Goal: Information Seeking & Learning: Learn about a topic

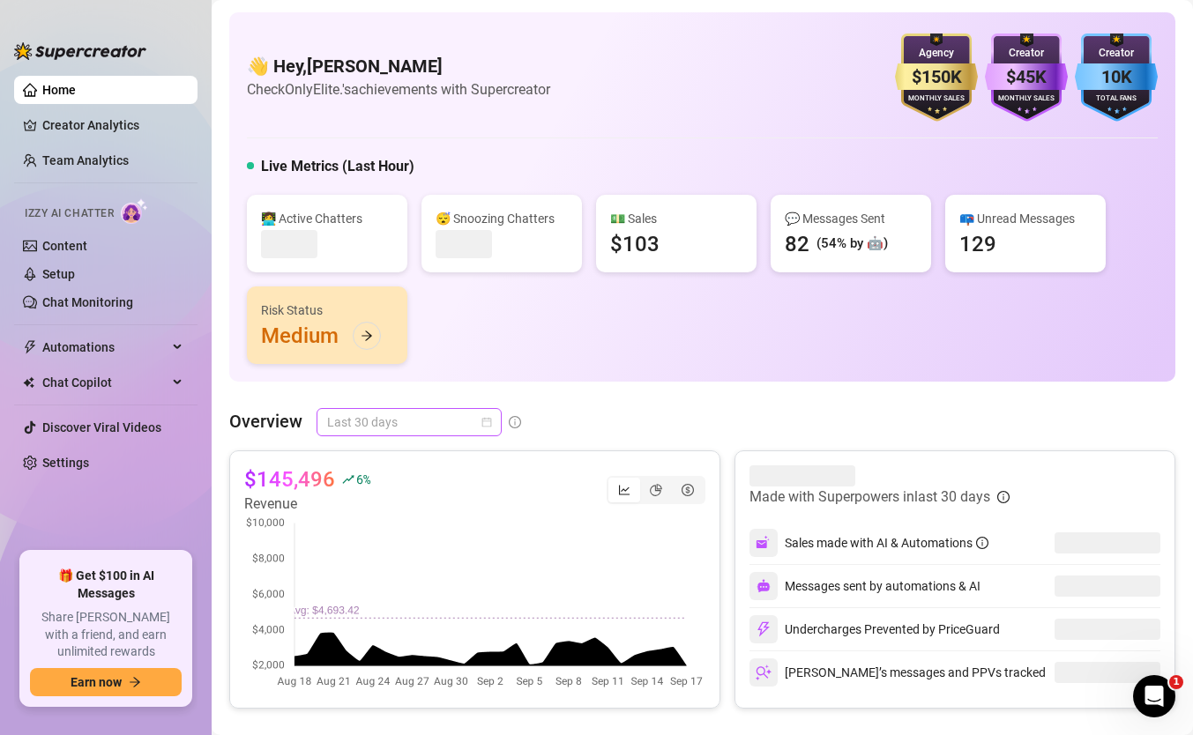
click at [388, 409] on span "Last 30 days" at bounding box center [409, 422] width 164 height 26
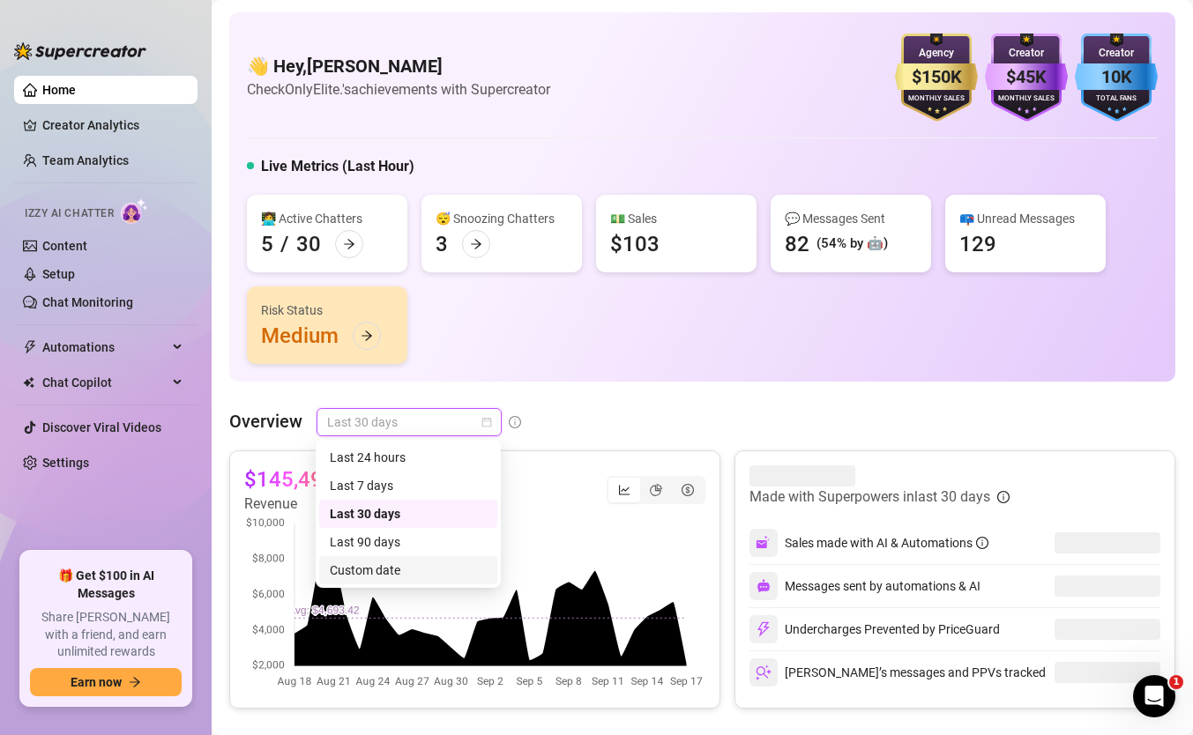
click at [381, 563] on div "Custom date" at bounding box center [408, 570] width 157 height 19
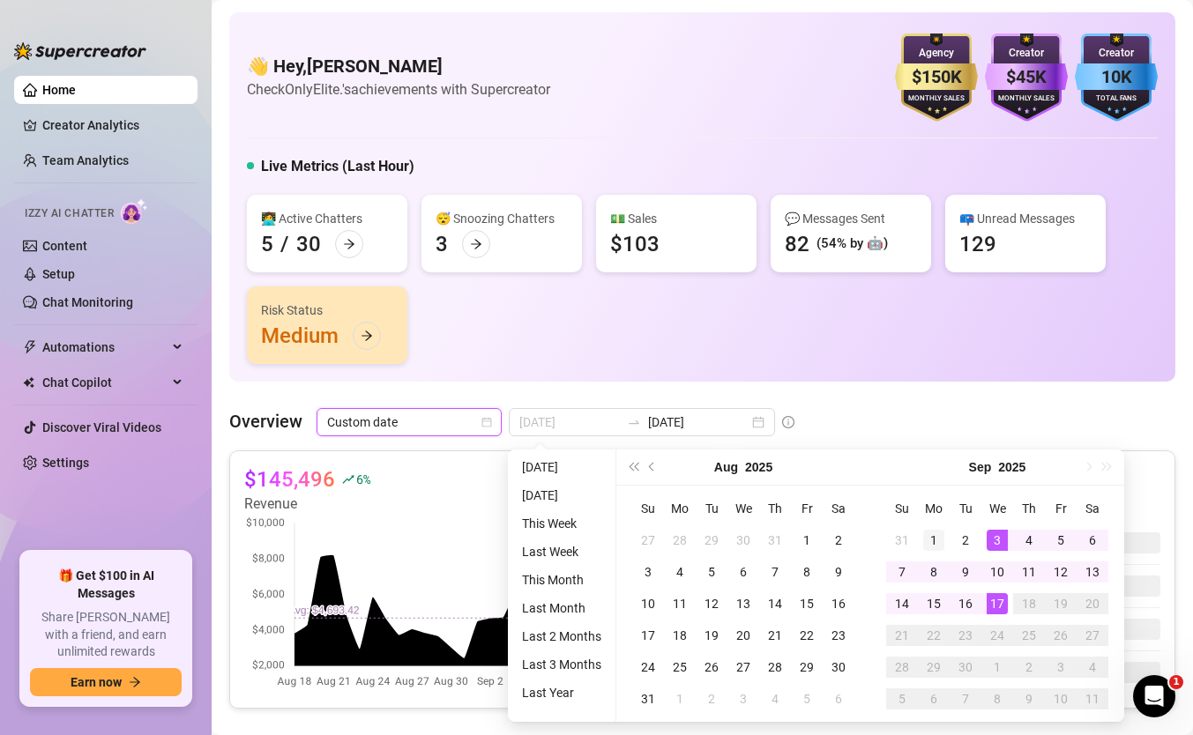
type input "[DATE]"
click at [933, 530] on div "1" at bounding box center [933, 540] width 21 height 21
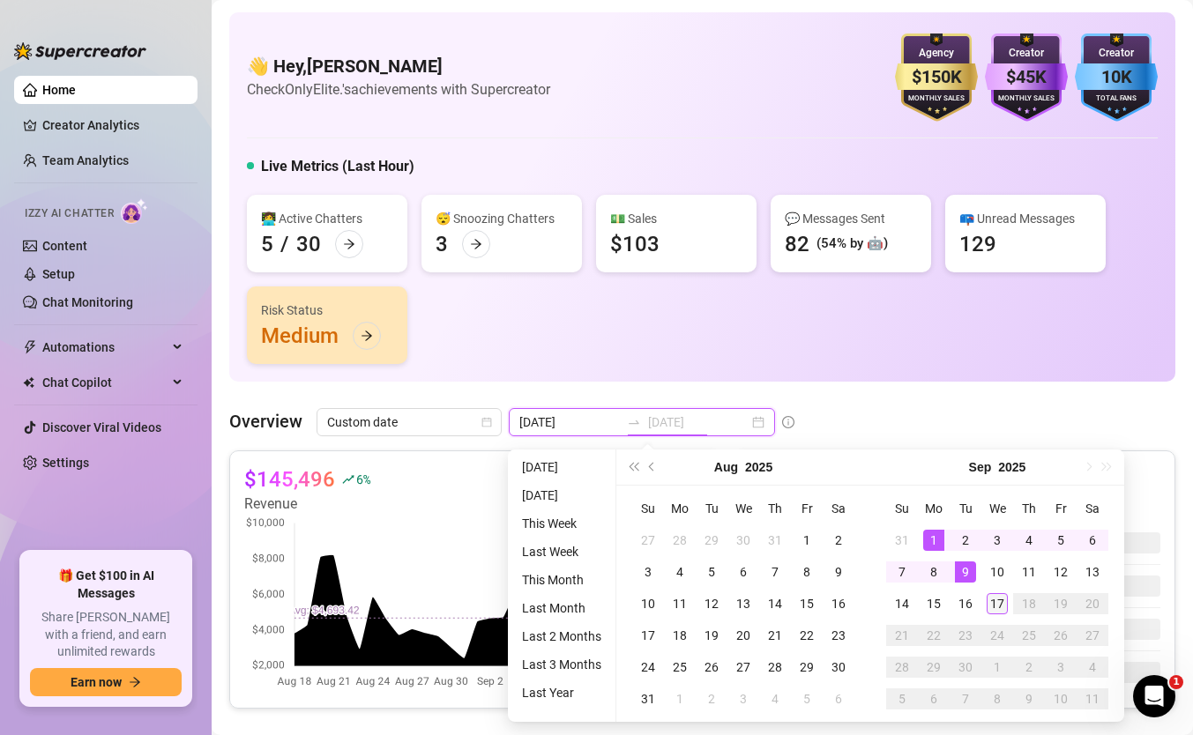
type input "[DATE]"
click at [991, 606] on div "17" at bounding box center [997, 603] width 21 height 21
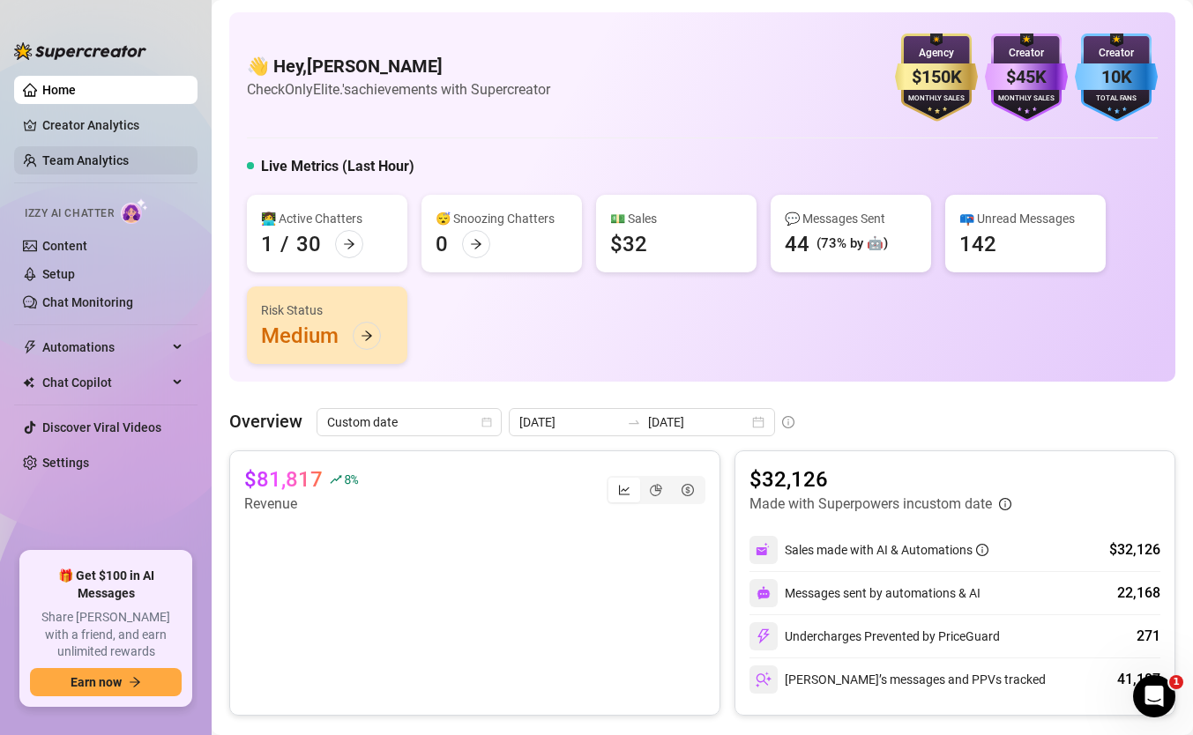
click at [79, 160] on link "Team Analytics" at bounding box center [85, 160] width 86 height 14
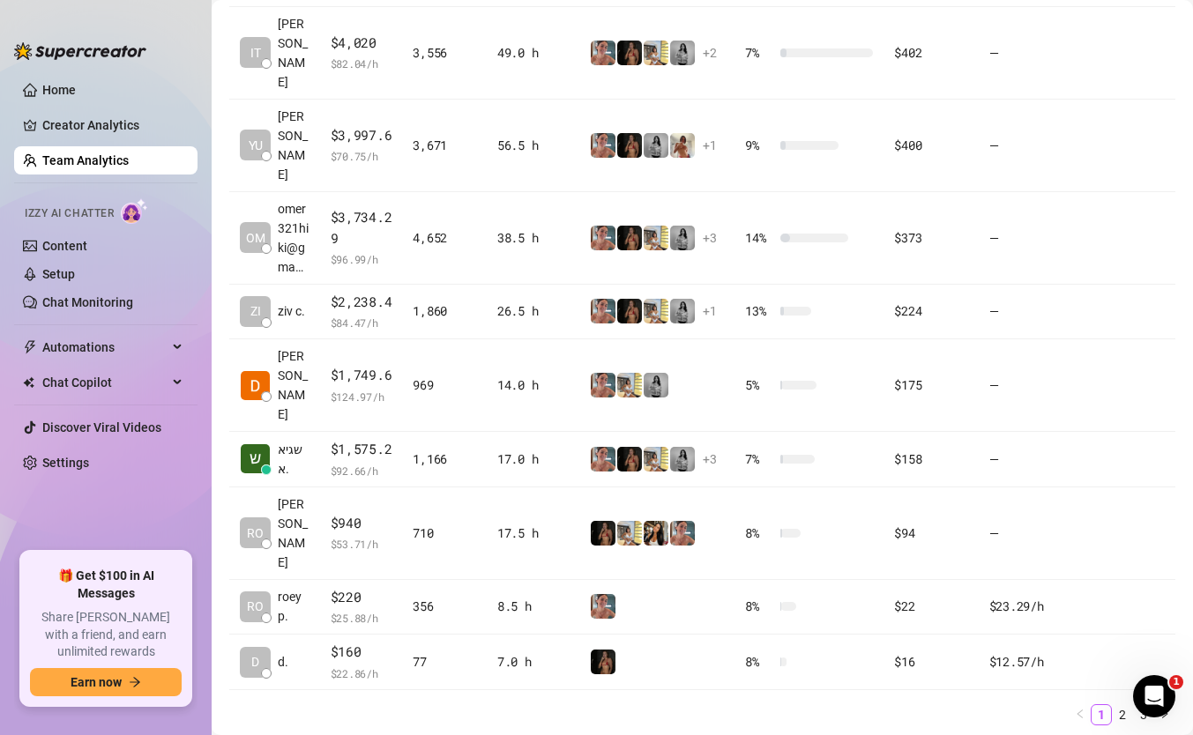
scroll to position [534, 0]
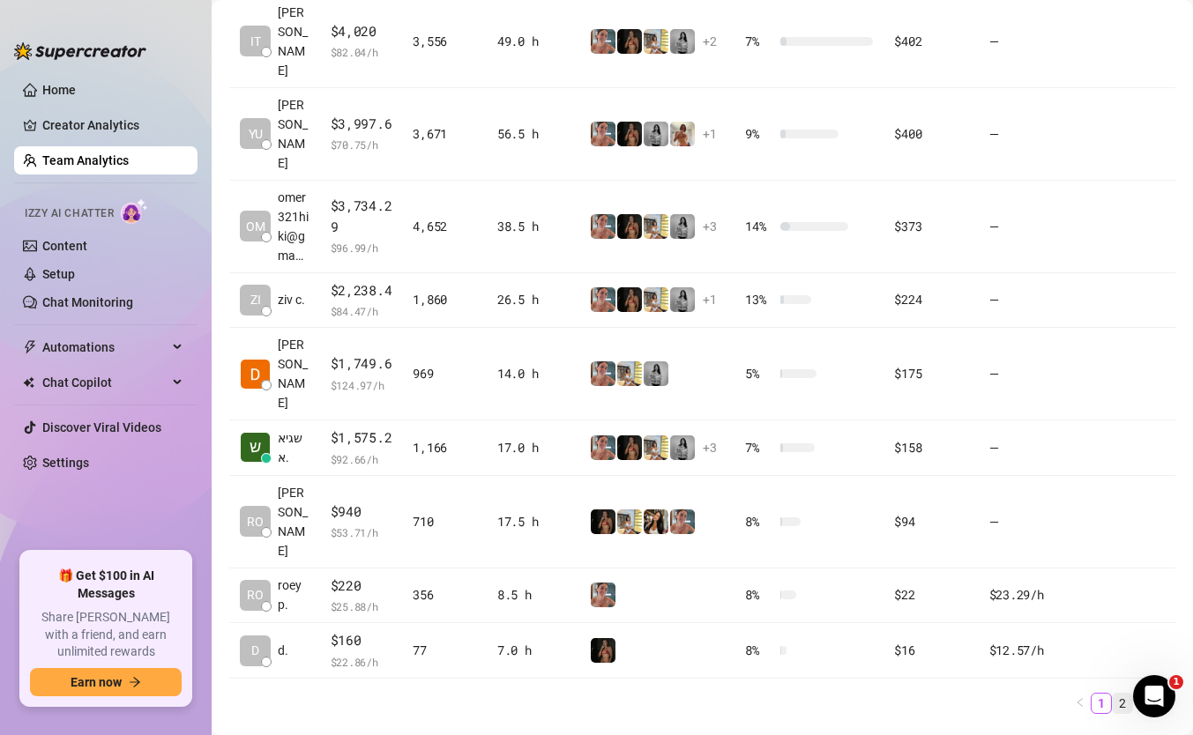
click at [1126, 694] on link "2" at bounding box center [1122, 703] width 19 height 19
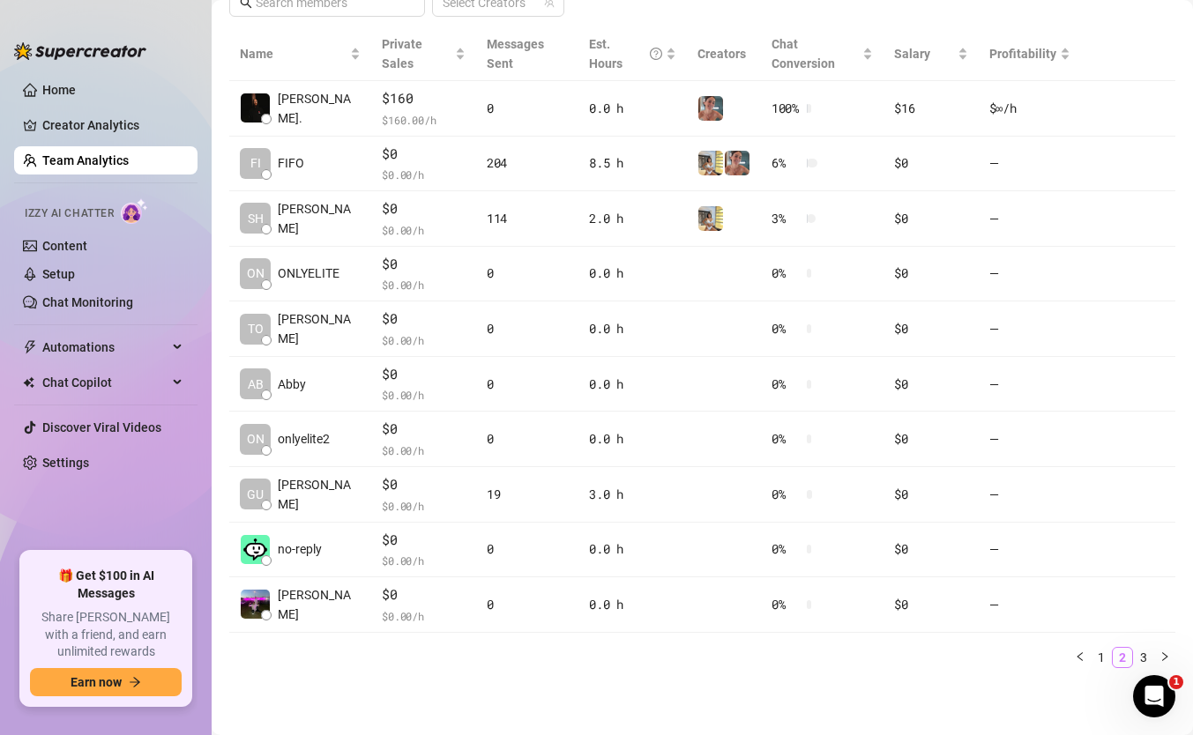
scroll to position [373, 0]
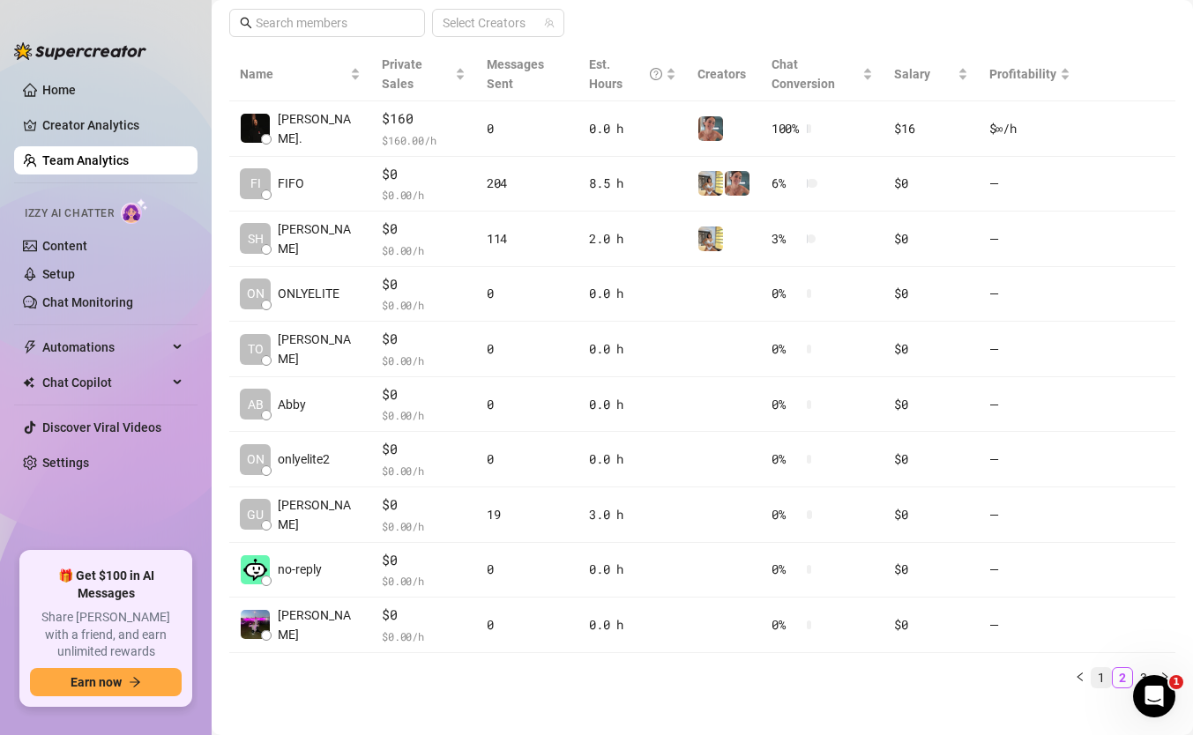
click at [1104, 668] on link "1" at bounding box center [1101, 677] width 19 height 19
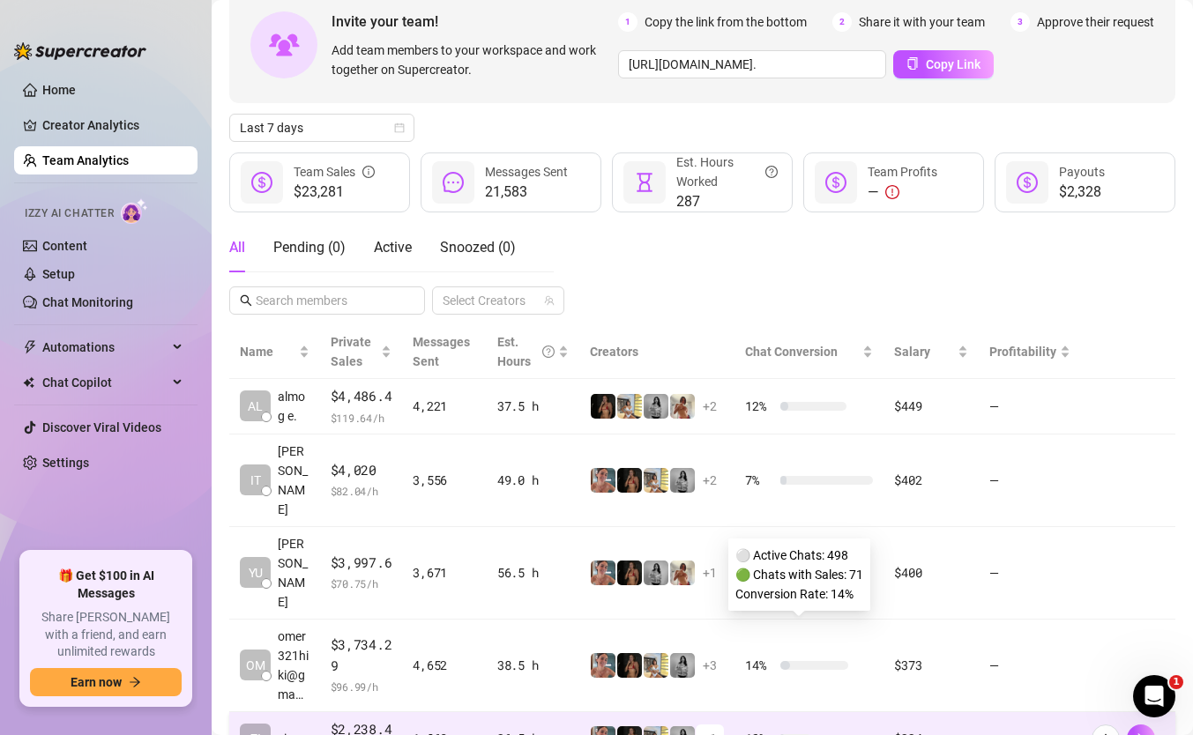
scroll to position [0, 0]
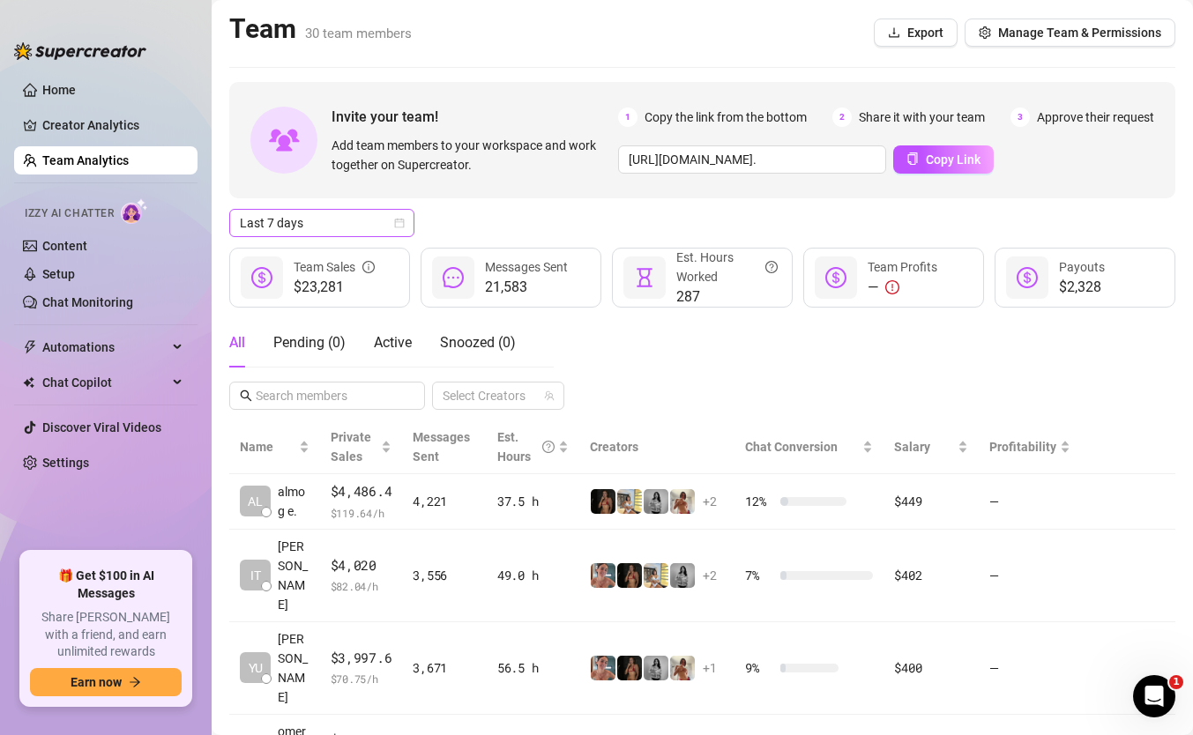
click at [311, 222] on span "Last 7 days" at bounding box center [322, 223] width 164 height 26
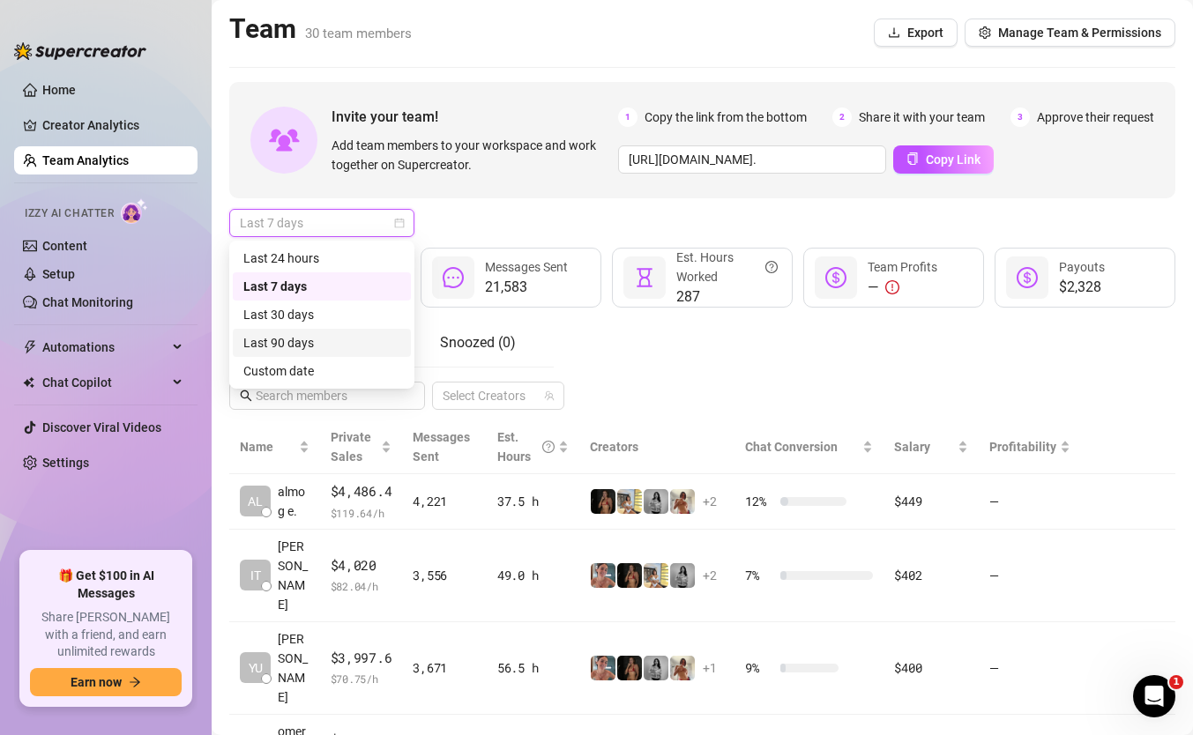
click at [298, 356] on div "Last 90 days" at bounding box center [322, 343] width 178 height 28
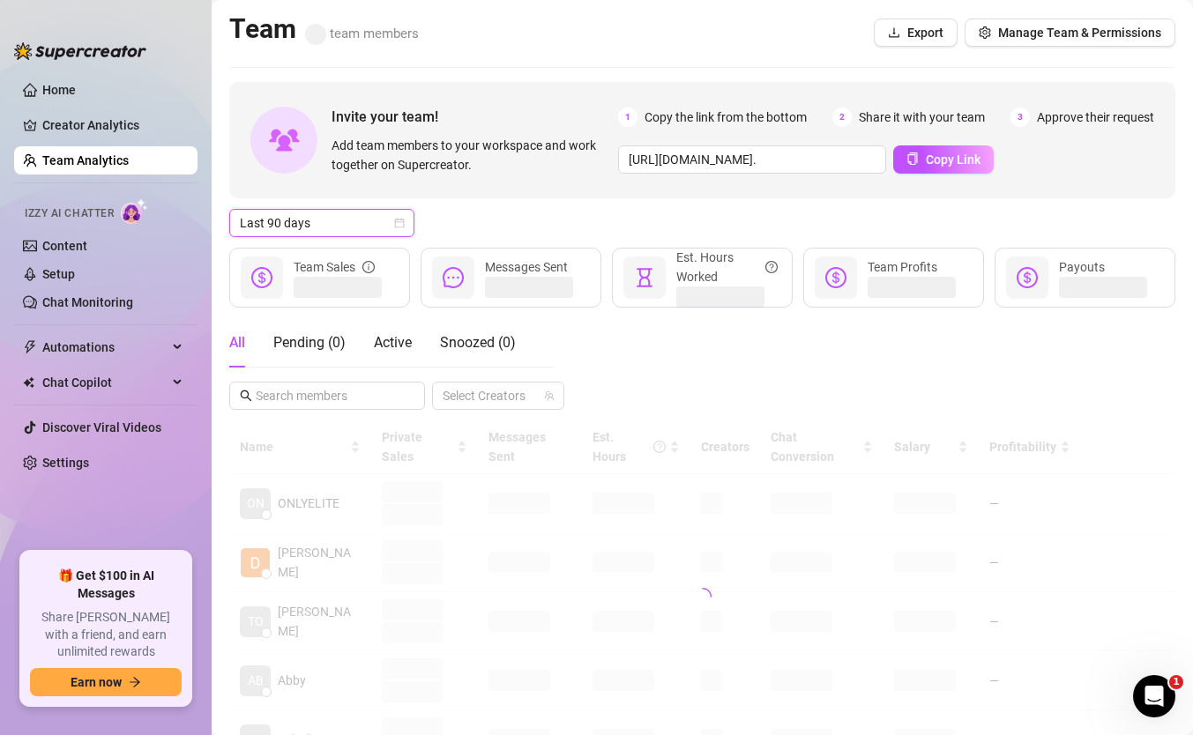
click at [295, 222] on span "Last 90 days" at bounding box center [322, 223] width 164 height 26
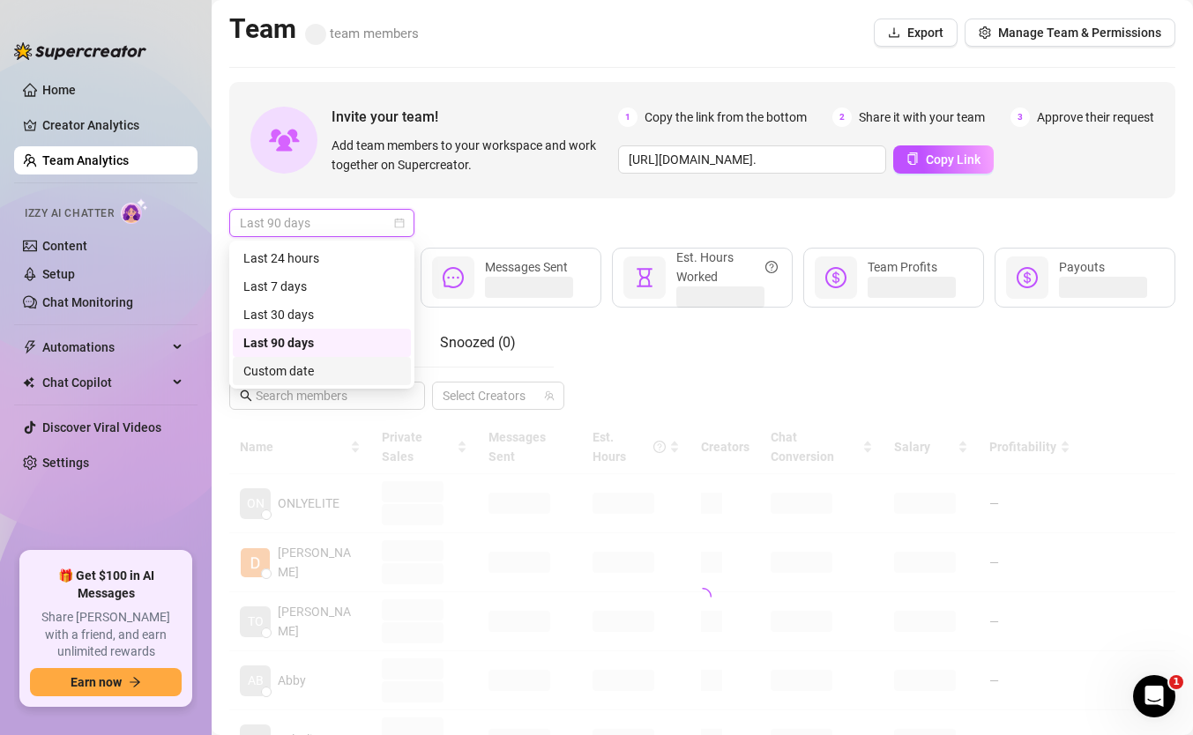
click at [288, 370] on div "Custom date" at bounding box center [321, 371] width 157 height 19
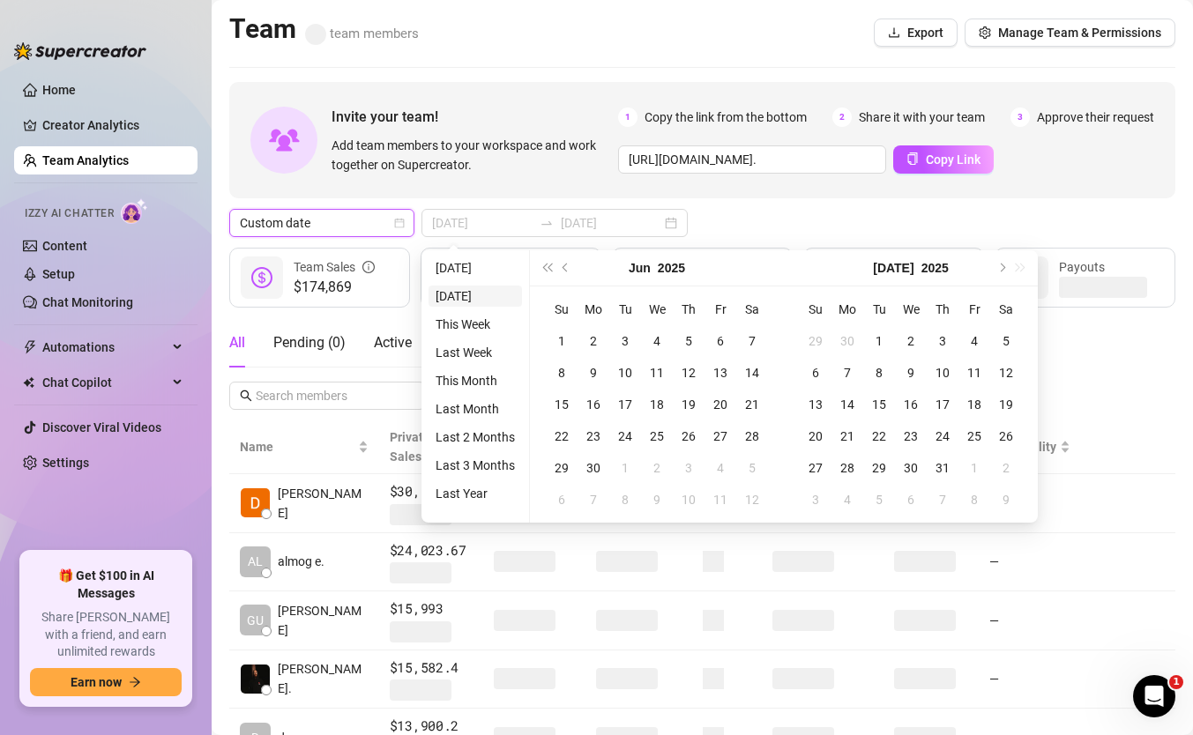
type input "[DATE]"
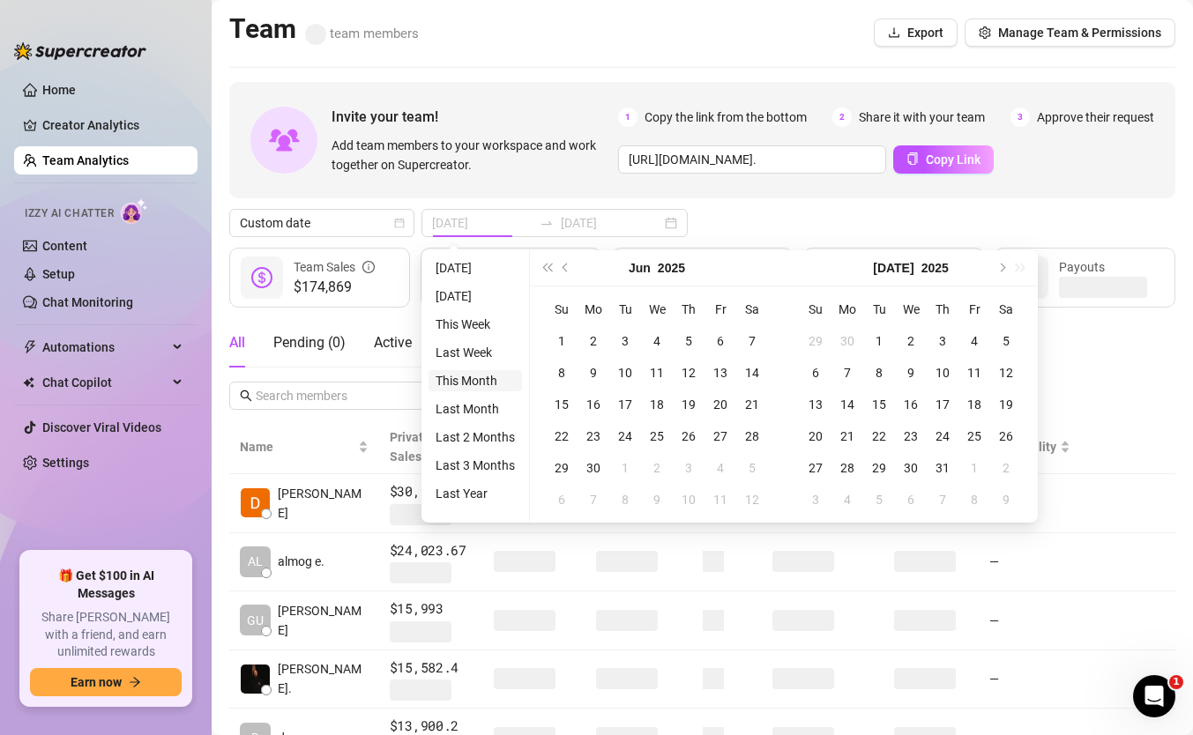
click at [486, 382] on li "This Month" at bounding box center [475, 380] width 93 height 21
